Goal: Find specific page/section: Find specific page/section

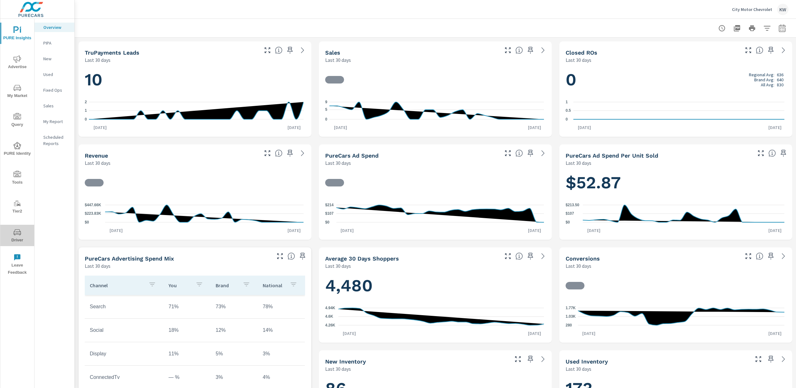
click at [16, 237] on span "Driver" at bounding box center [17, 236] width 30 height 15
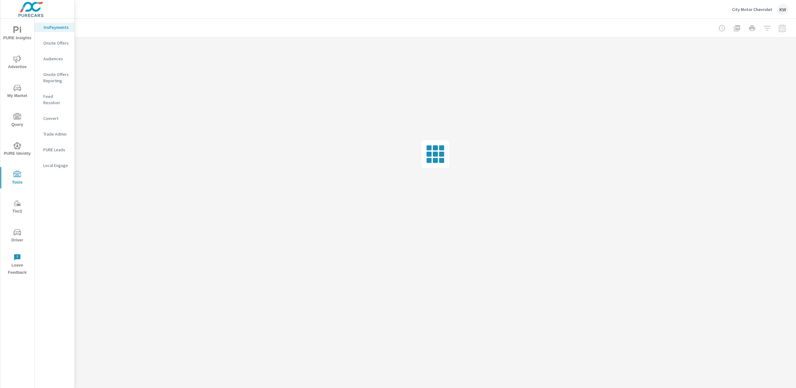
click at [59, 96] on p "Feed Resolver" at bounding box center [56, 99] width 26 height 13
click at [16, 207] on span "Driver" at bounding box center [17, 207] width 30 height 15
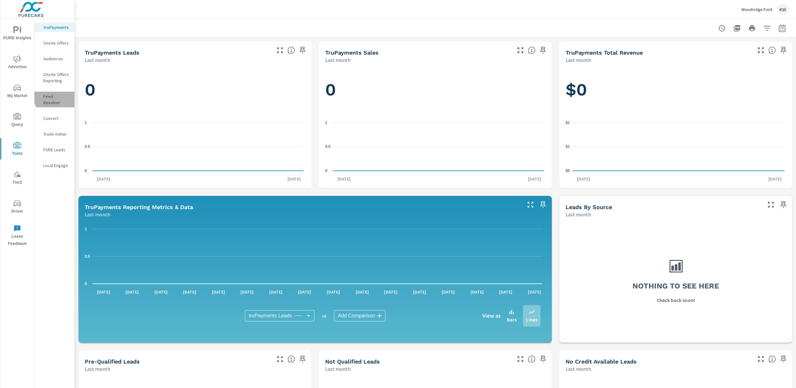
click at [62, 94] on p "Feed Resolver" at bounding box center [56, 99] width 26 height 13
